Goal: Task Accomplishment & Management: Complete application form

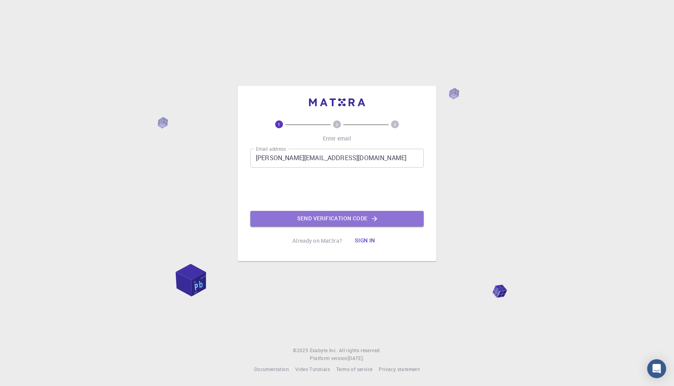
click at [292, 218] on button "Send verification code" at bounding box center [336, 219] width 173 height 16
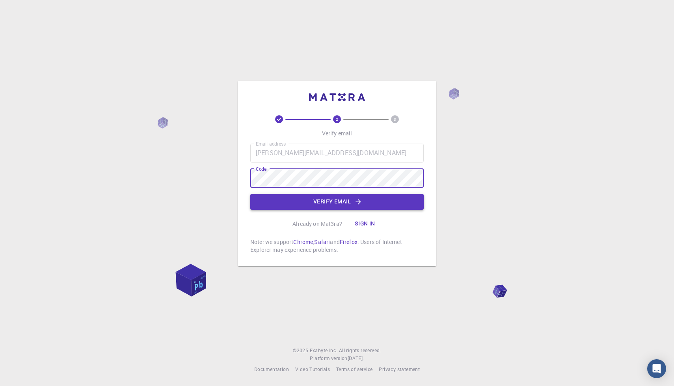
click at [282, 203] on button "Verify email" at bounding box center [336, 202] width 173 height 16
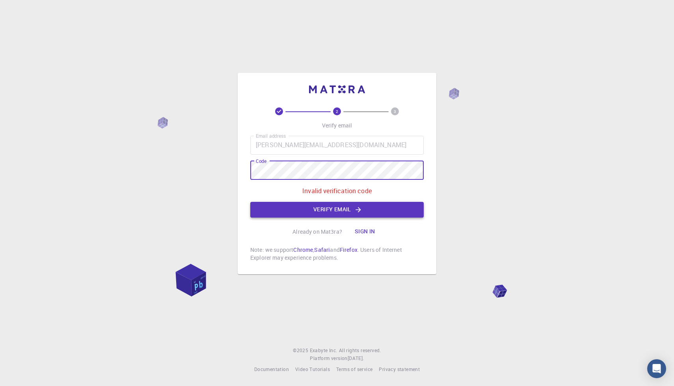
click at [403, 209] on button "Verify email" at bounding box center [336, 210] width 173 height 16
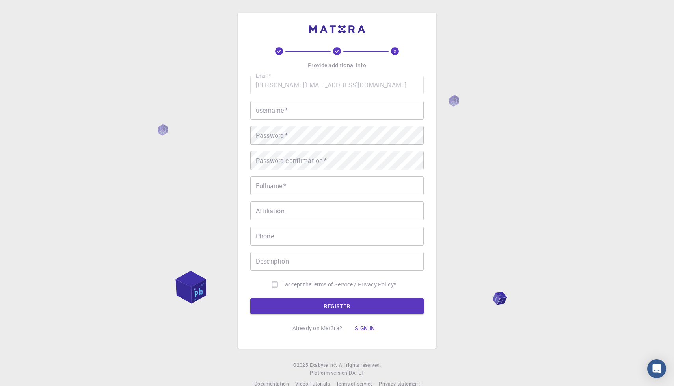
click at [311, 106] on input "username   *" at bounding box center [336, 110] width 173 height 19
type input "Bobo_Malihawan"
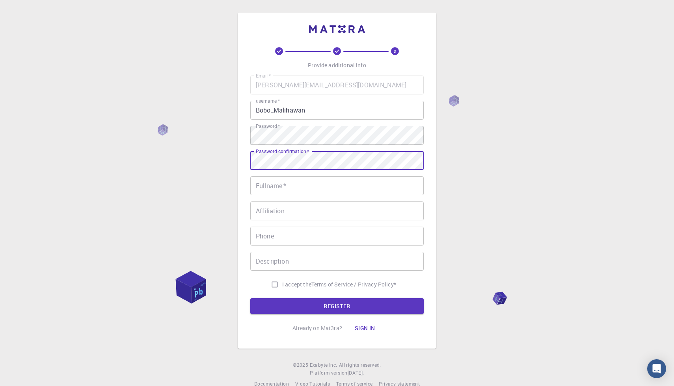
click at [302, 186] on input "Fullname   *" at bounding box center [336, 185] width 173 height 19
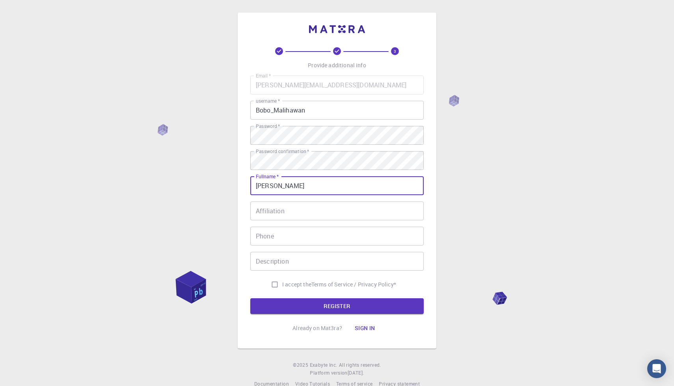
type input "[PERSON_NAME]"
click at [311, 204] on input "Affiliation" at bounding box center [336, 211] width 173 height 19
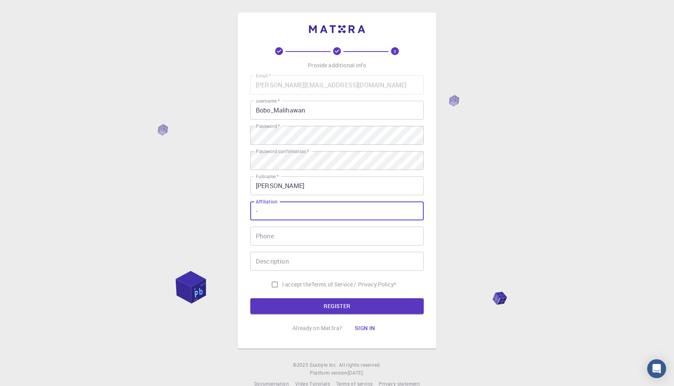
type input "-"
click at [305, 238] on input "Phone" at bounding box center [336, 236] width 173 height 19
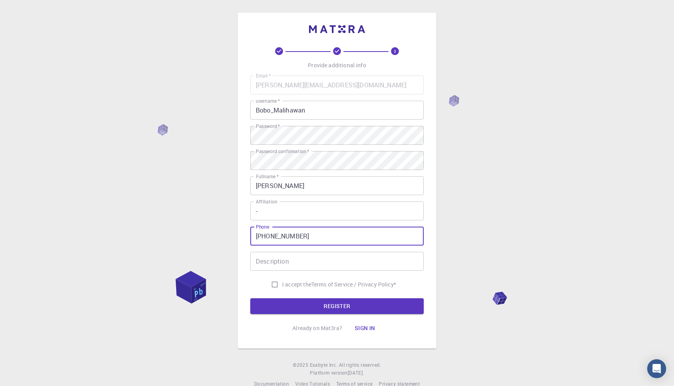
type input "[PHONE_NUMBER]"
click at [307, 261] on input "Description" at bounding box center [336, 261] width 173 height 19
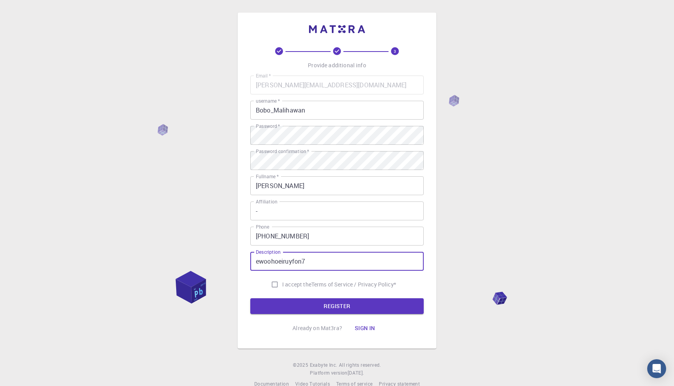
type input "ewoohoeiruyfon7"
click at [274, 291] on input "I accept the Terms of Service / Privacy Policy *" at bounding box center [274, 284] width 15 height 15
checkbox input "true"
click at [281, 307] on button "REGISTER" at bounding box center [336, 307] width 173 height 16
